Goal: Task Accomplishment & Management: Use online tool/utility

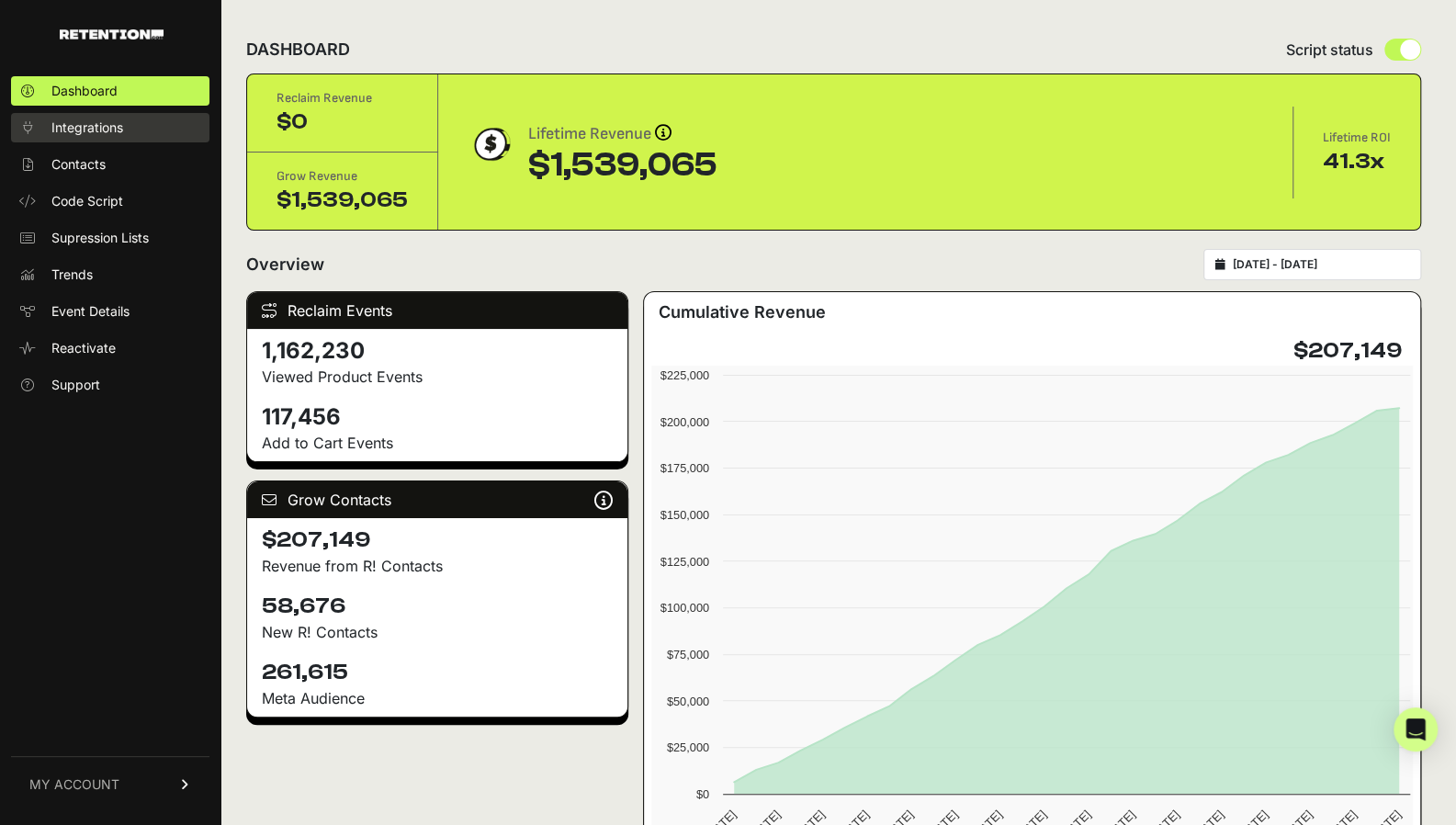
click at [105, 121] on span "Integrations" at bounding box center [87, 128] width 71 height 18
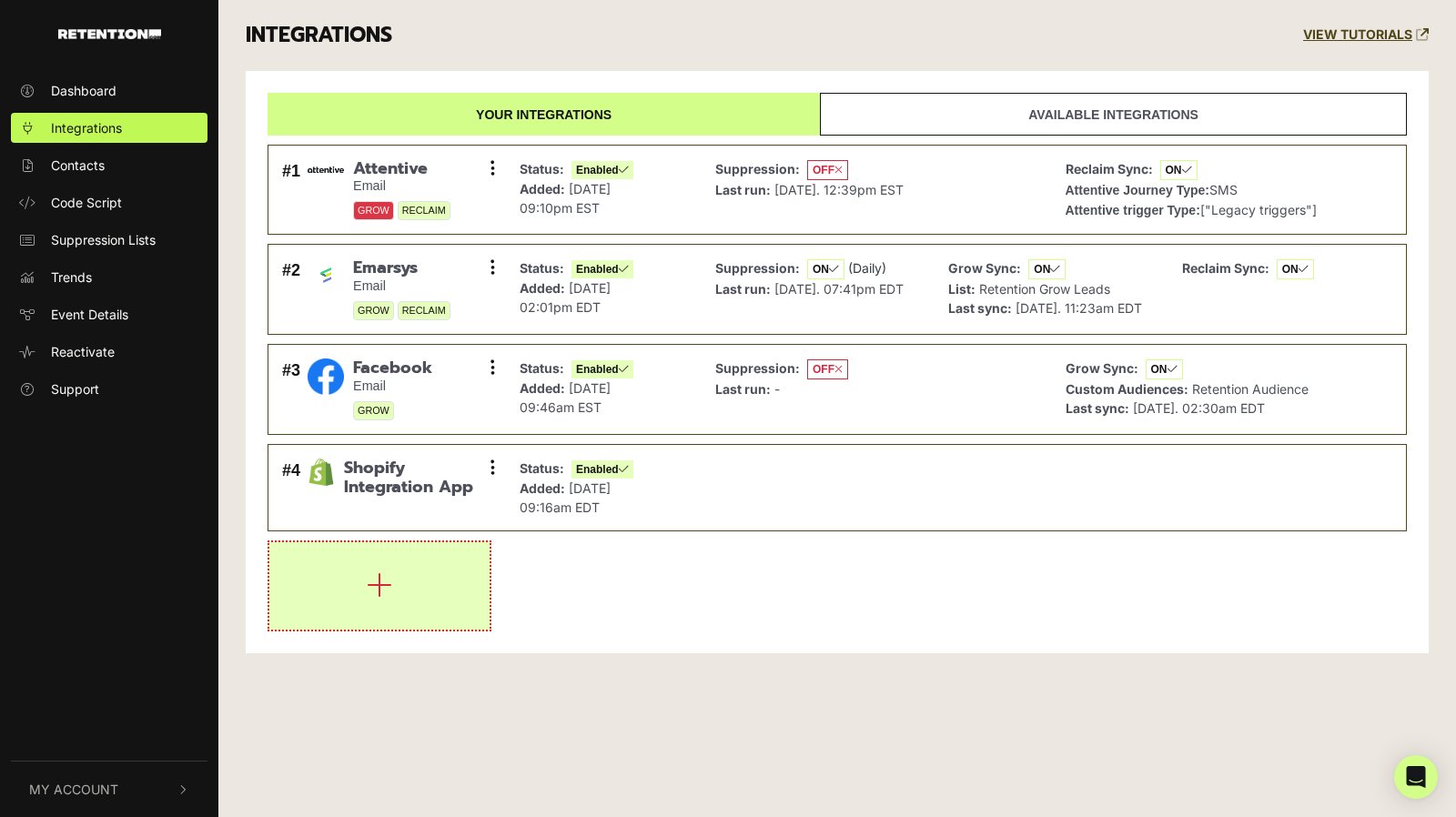
click at [393, 585] on button "button" at bounding box center [380, 585] width 220 height 87
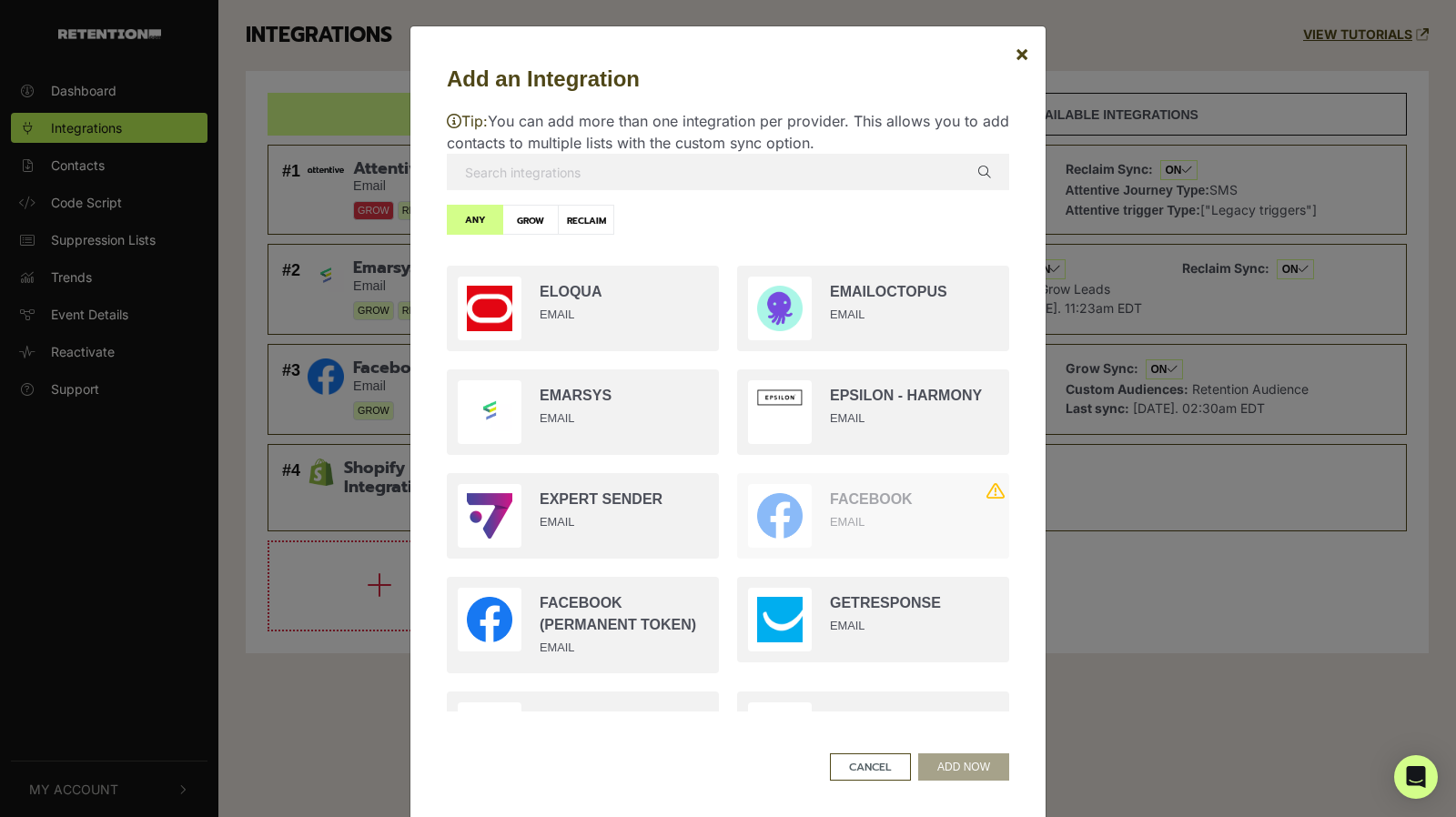
scroll to position [944, 0]
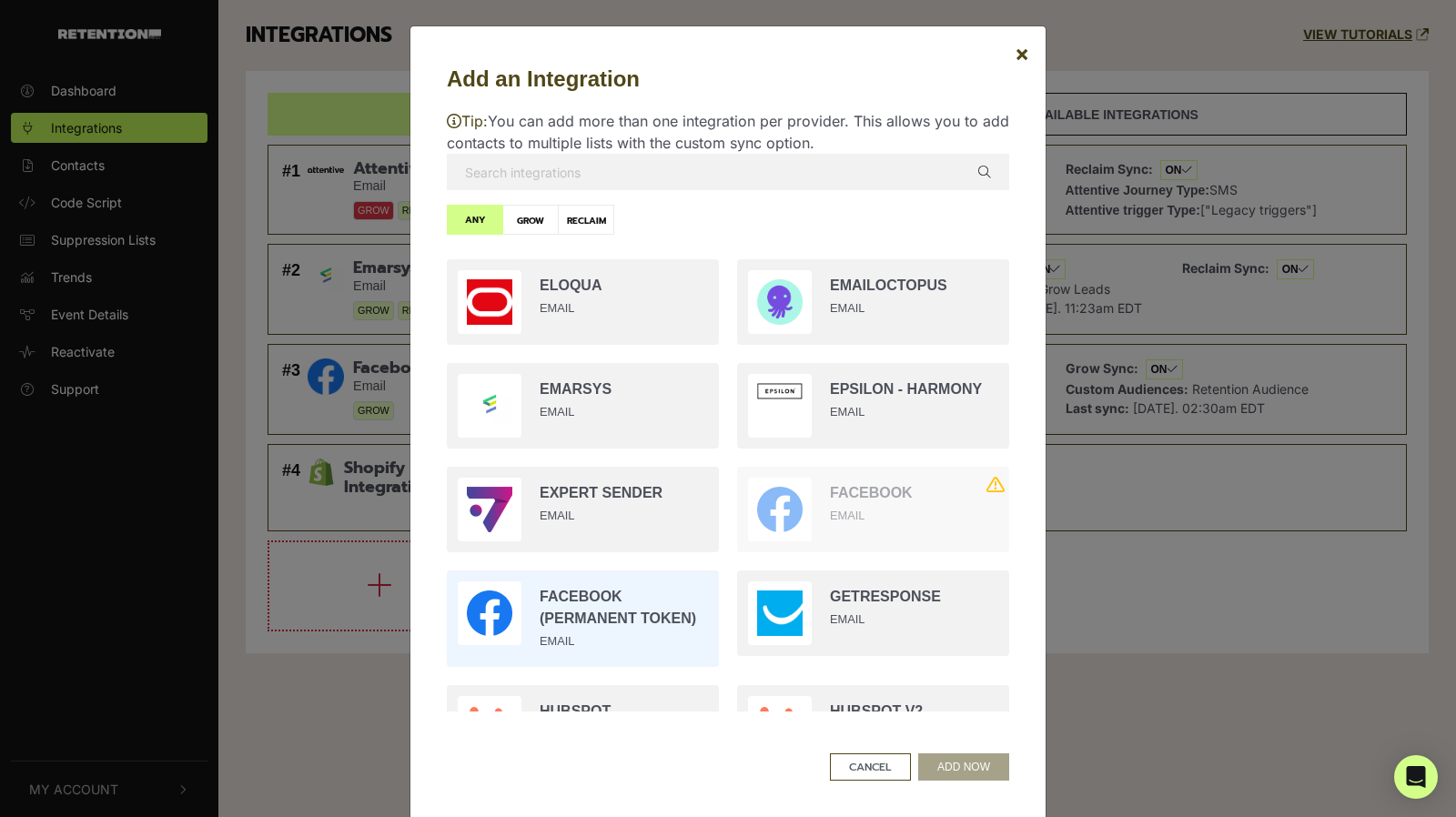
click at [625, 620] on input "radio" at bounding box center [584, 619] width 291 height 115
radio input "true"
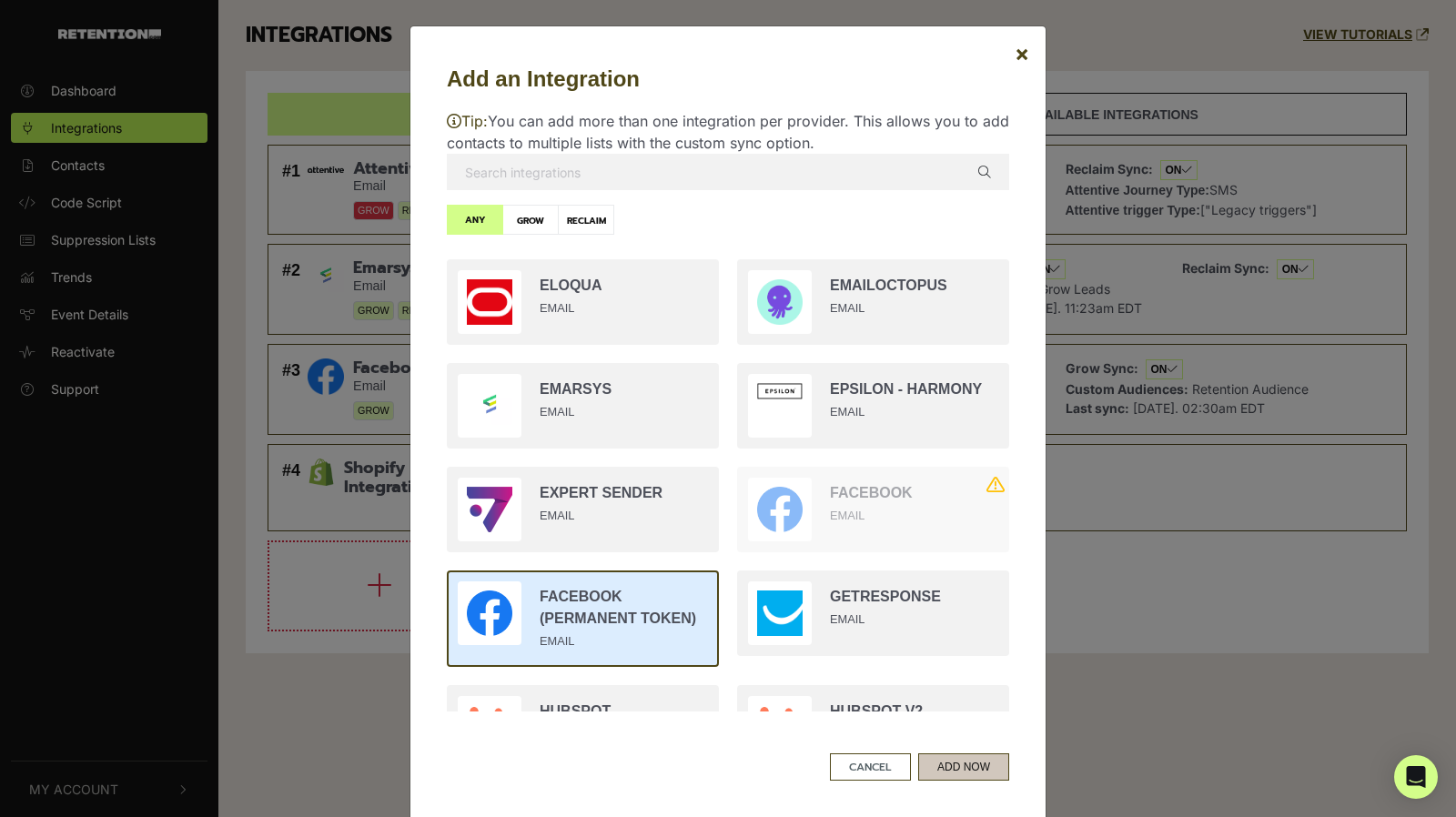
click at [950, 770] on button "ADD NOW" at bounding box center [963, 767] width 91 height 28
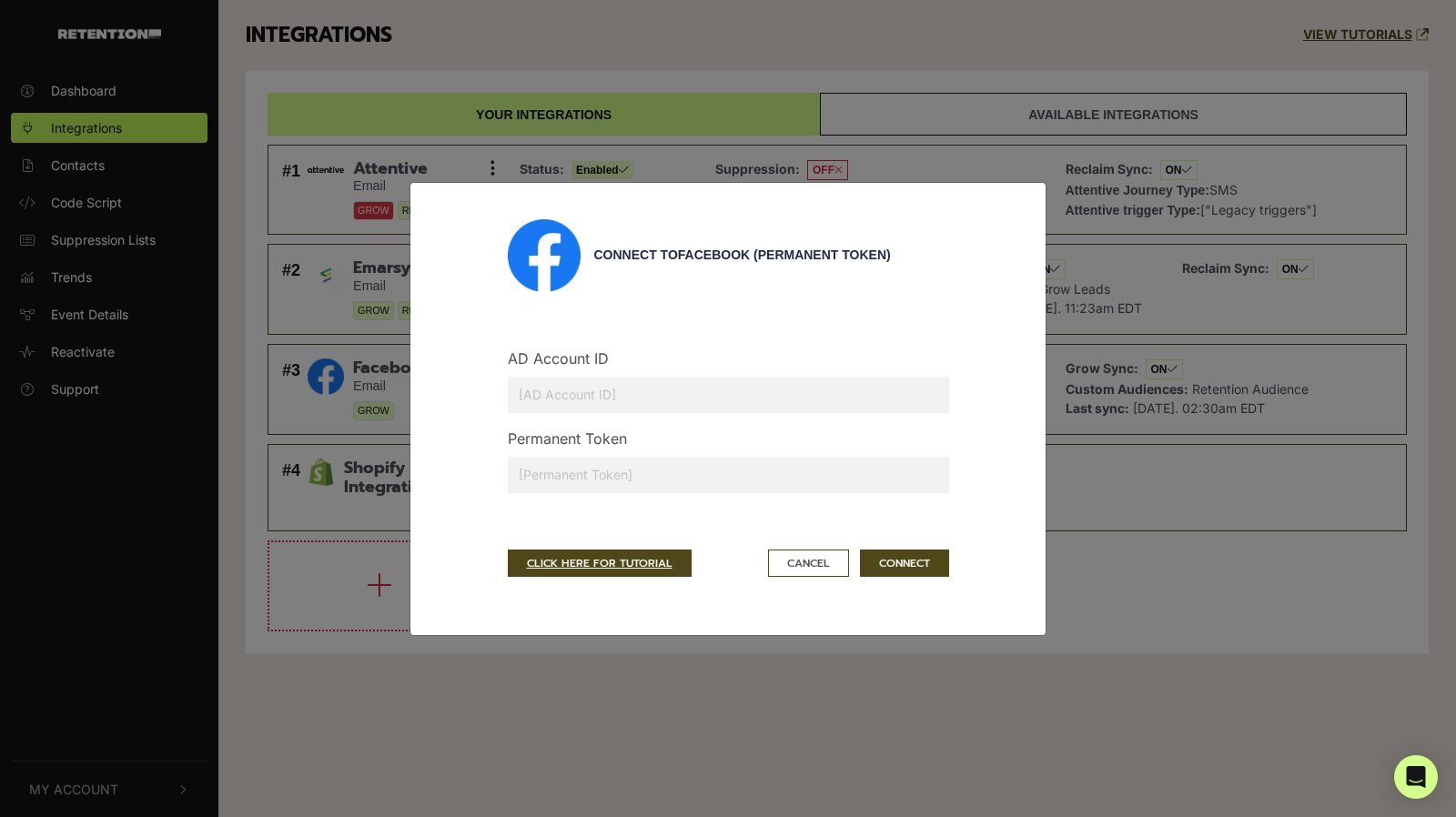
click at [643, 389] on input "text" at bounding box center [728, 395] width 441 height 36
paste input "45639503"
type input "45639503"
click at [632, 478] on input "text" at bounding box center [728, 475] width 441 height 36
paste input "EAAYNZBnXW8PABPTMvMWULdci6o110SYsbB44yZBAYjt1eqZCEYfYQ6EJosCTK0Cwk2AkVZCilDINOS…"
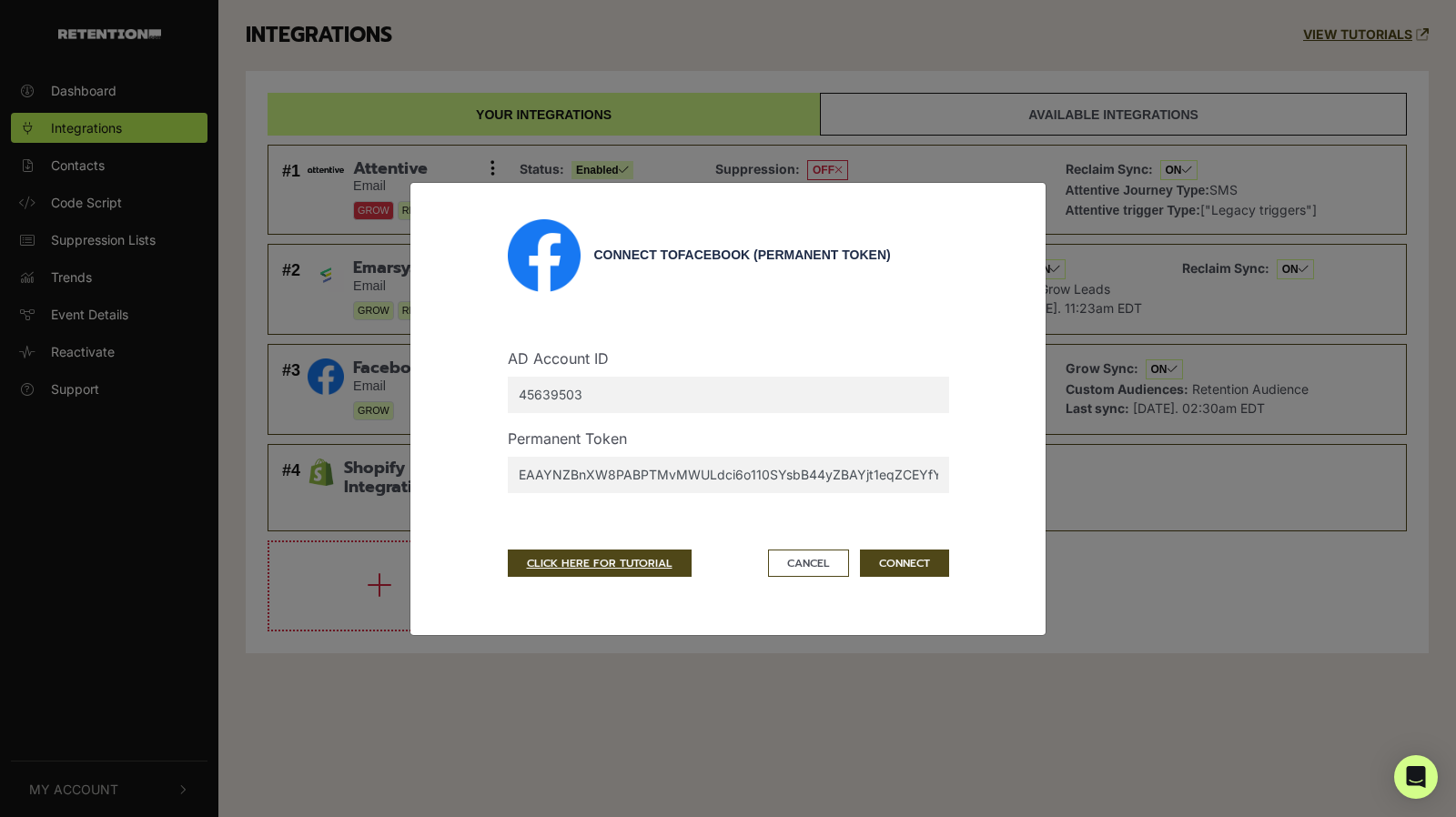
scroll to position [0, 1194]
type input "EAAYNZBnXW8PABPTMvMWULdci6o110SYsbB44yZBAYjt1eqZCEYfYQ6EJosCTK0Cwk2AkVZCilDINOS…"
click at [892, 565] on button "CONNECT" at bounding box center [904, 563] width 89 height 28
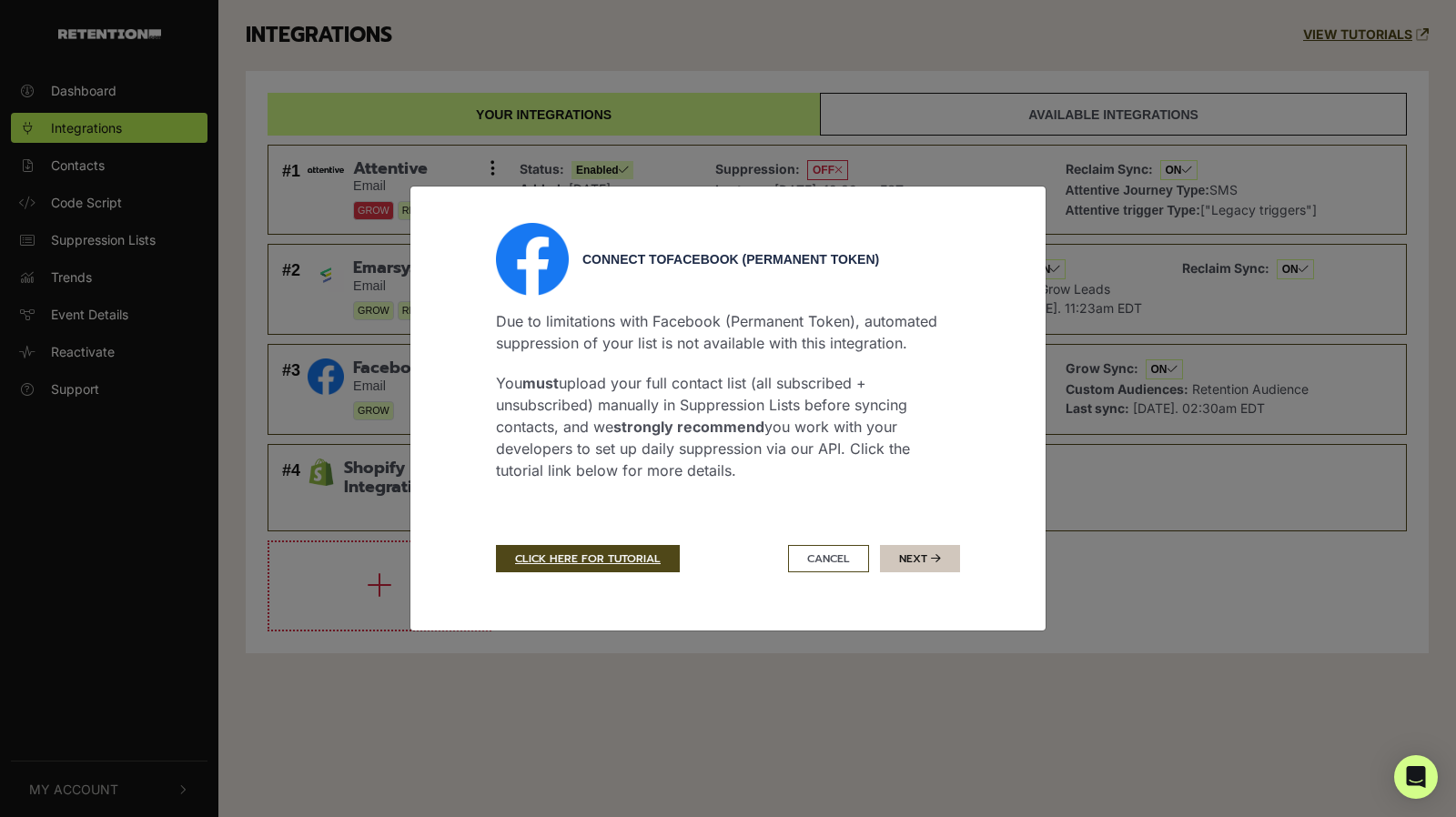
click at [935, 558] on icon "submit" at bounding box center [936, 559] width 10 height 11
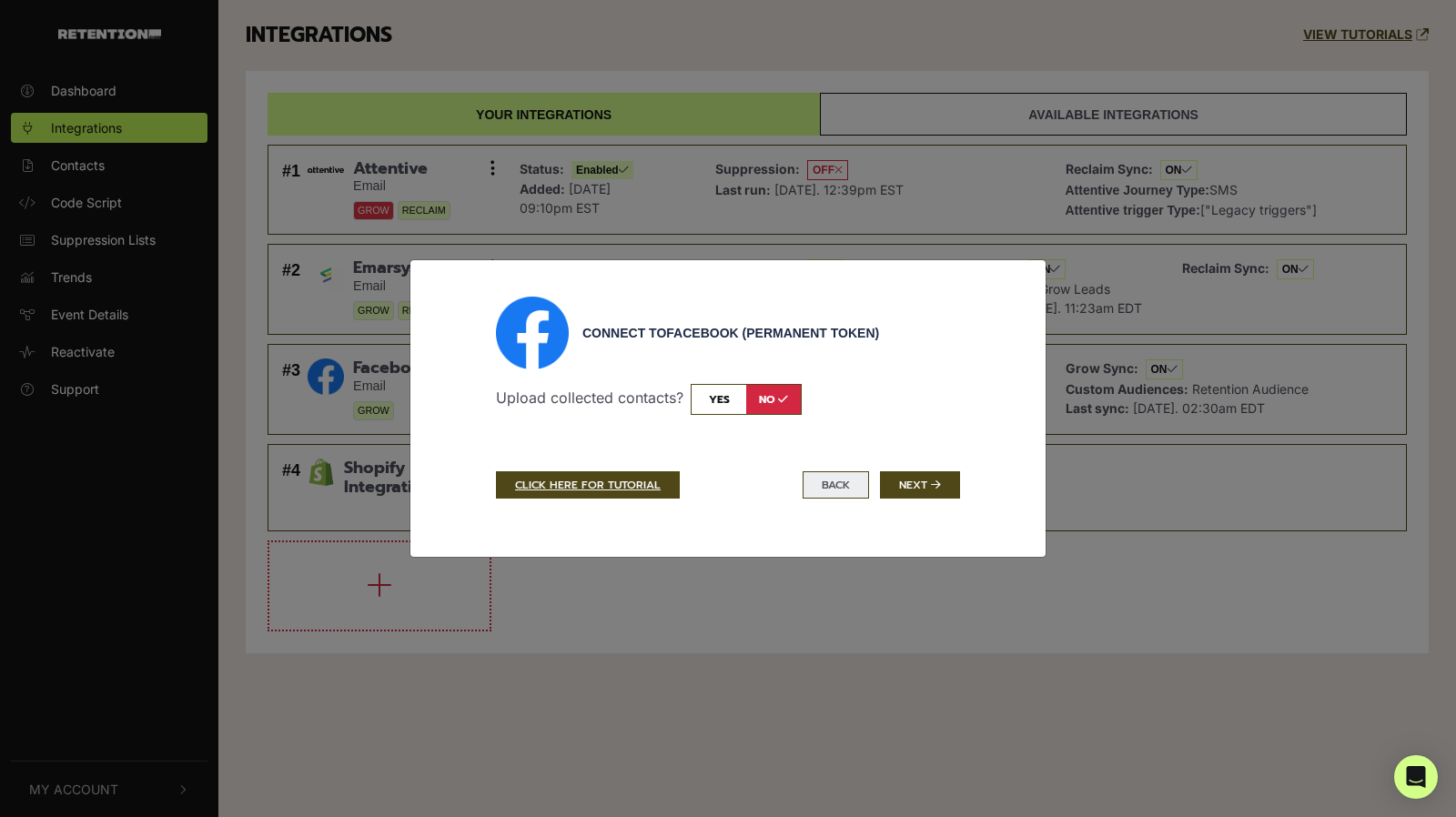
click at [837, 496] on button "BACK" at bounding box center [835, 485] width 66 height 28
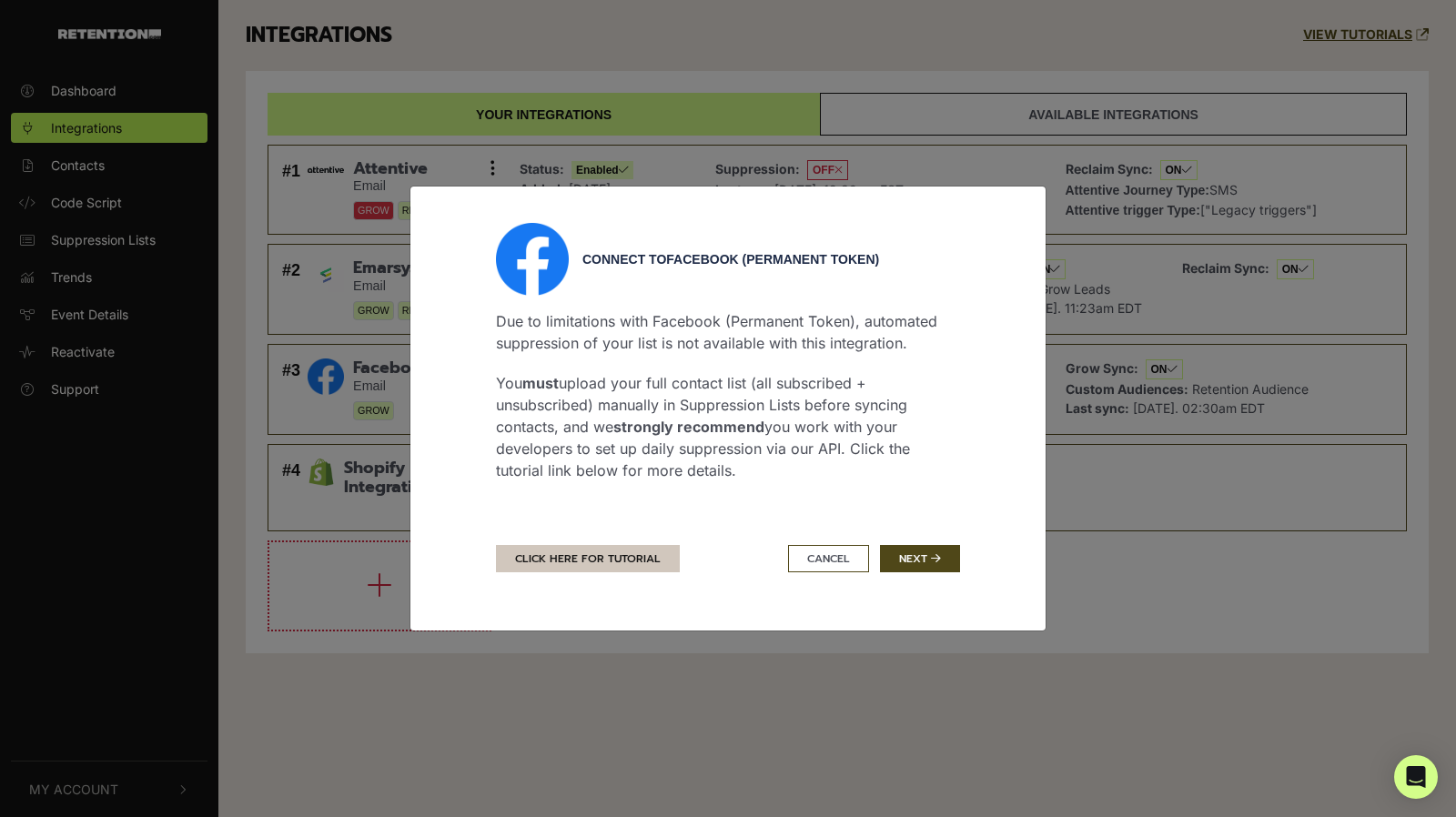
click at [598, 554] on link "CLICK HERE FOR TUTORIAL" at bounding box center [588, 559] width 184 height 28
click at [930, 568] on button "Next" at bounding box center [920, 559] width 80 height 28
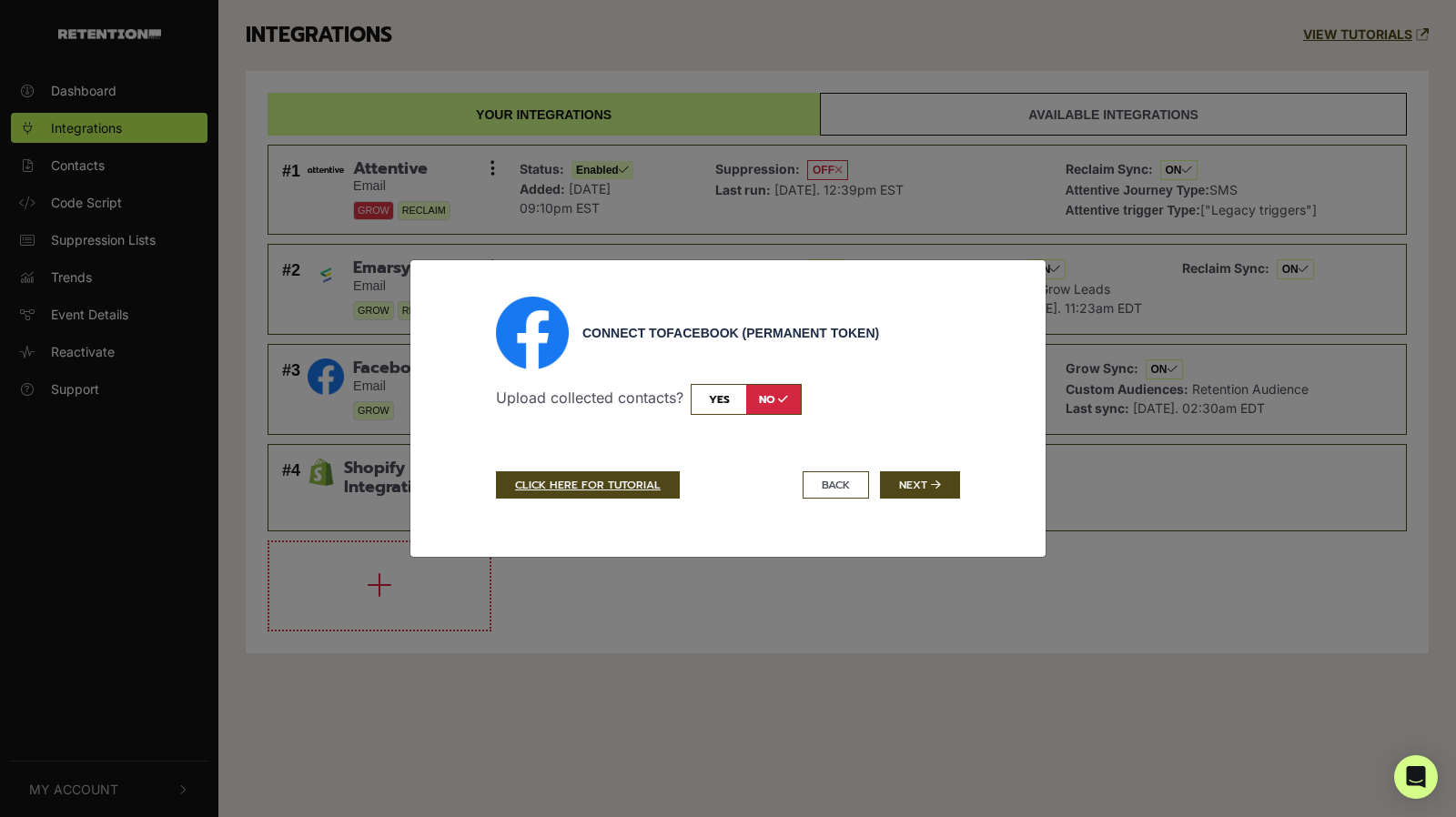
click at [715, 391] on input "checkbox" at bounding box center [746, 400] width 111 height 31
checkbox input "true"
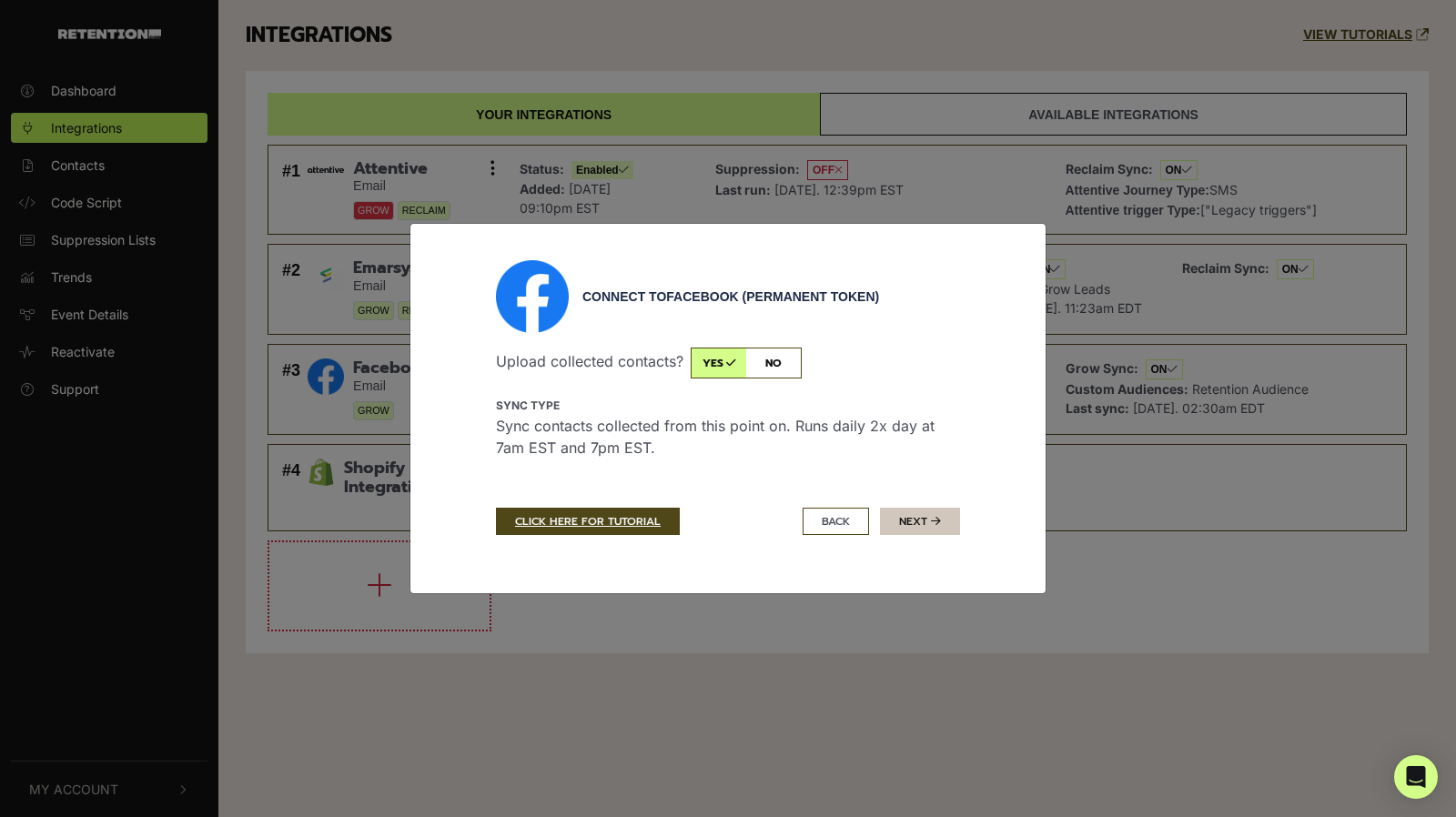
click at [938, 516] on icon "submit" at bounding box center [936, 520] width 10 height 11
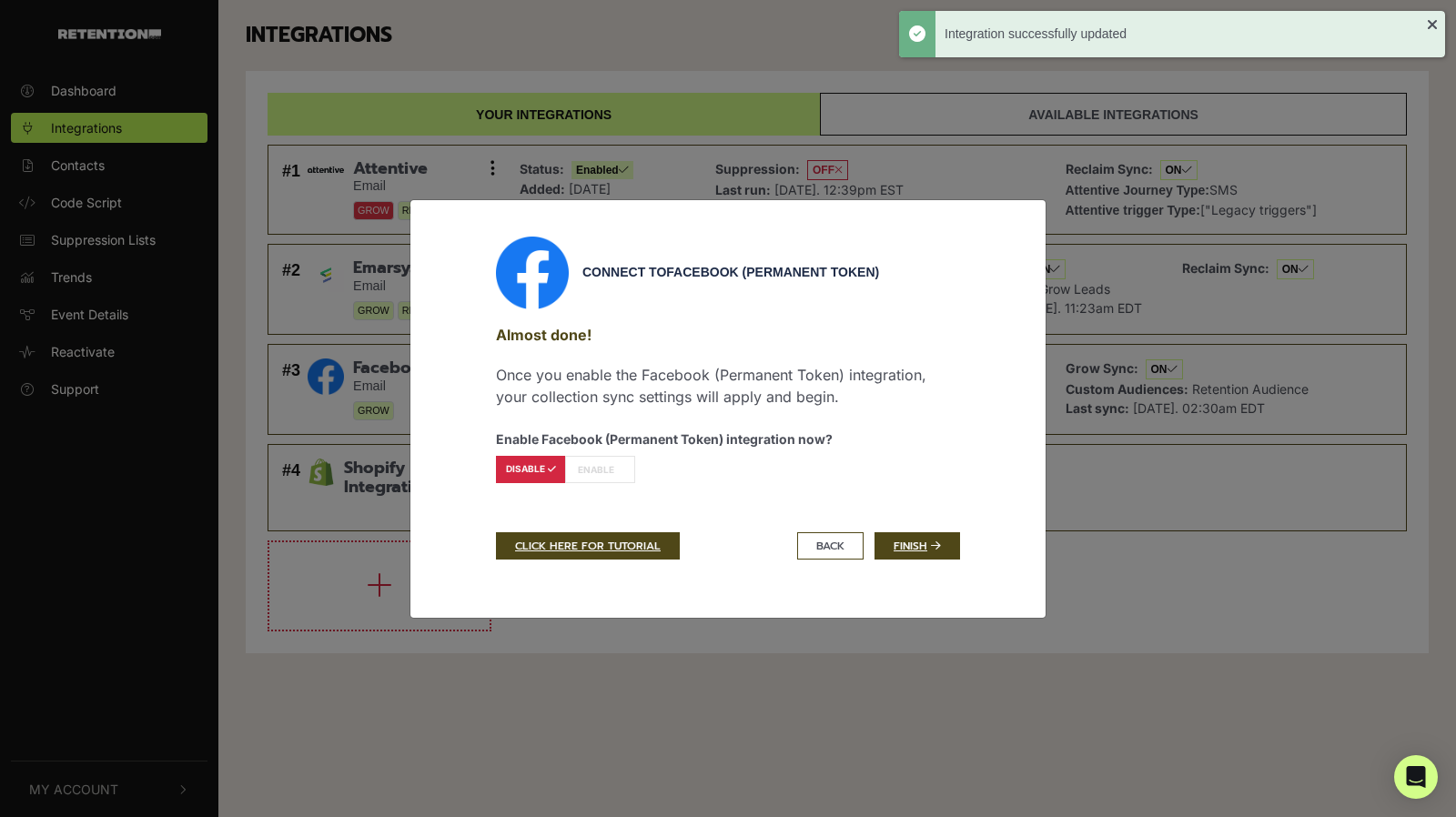
click at [609, 476] on label "ENABLE" at bounding box center [600, 470] width 70 height 28
click at [925, 547] on link "Finish" at bounding box center [916, 546] width 85 height 28
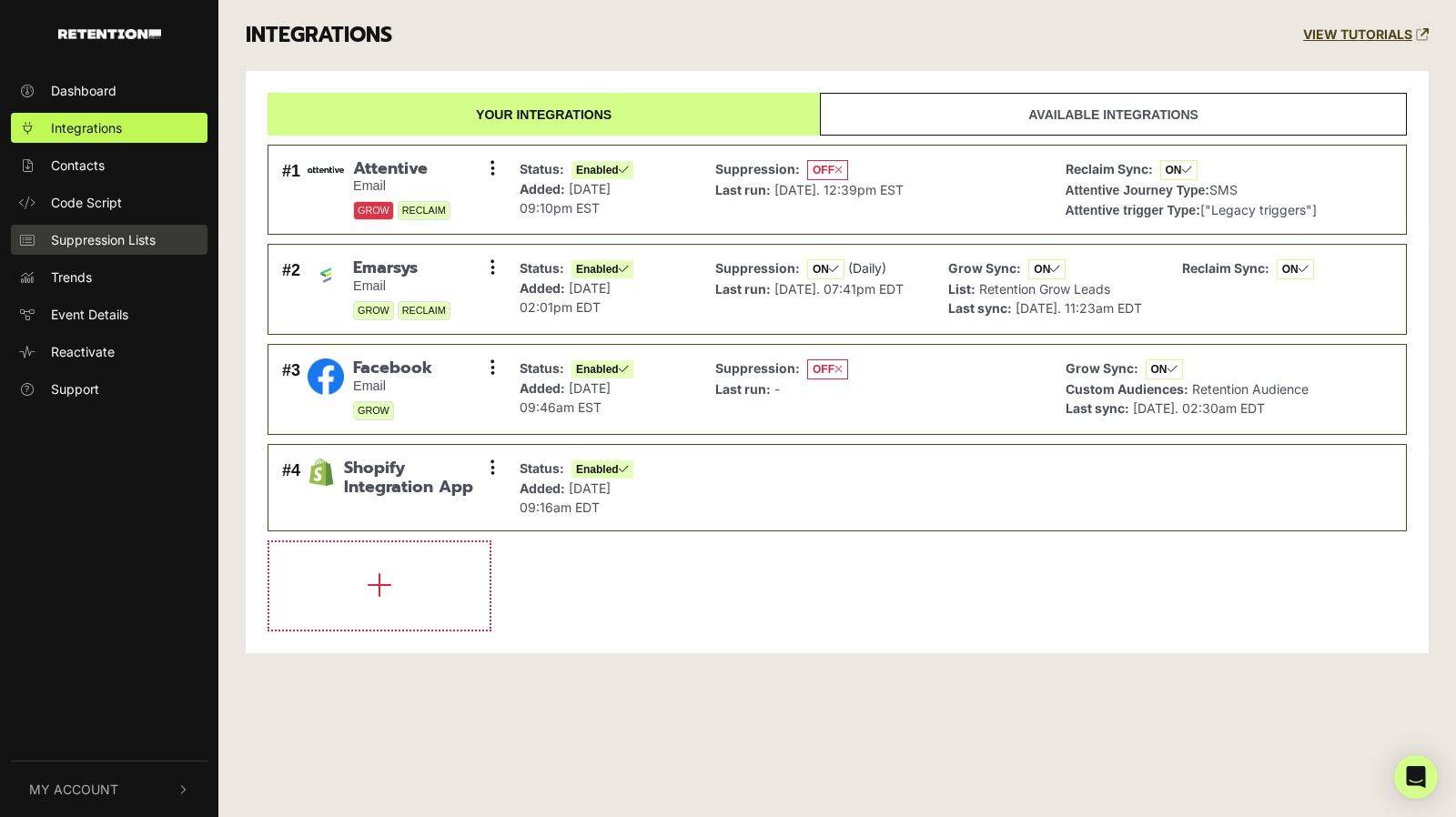
click at [106, 237] on span "Suppression Lists" at bounding box center [102, 240] width 104 height 19
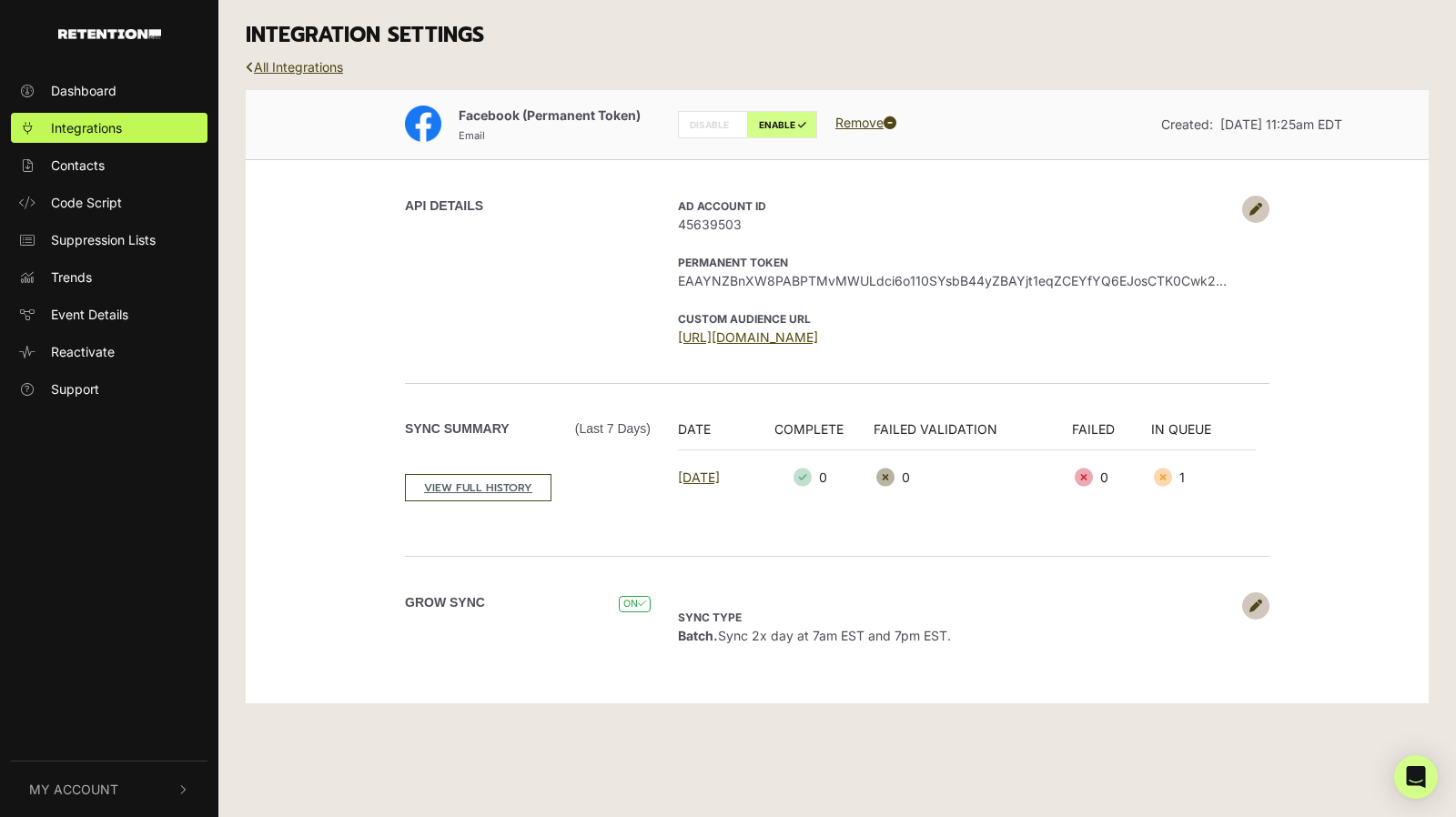
click at [768, 340] on link "https://business.facebook.com/ads/manage/customaudiences/tos/?act=45639503" at bounding box center [748, 337] width 141 height 15
click at [283, 65] on link "All Integrations" at bounding box center [295, 67] width 98 height 15
